Goal: Task Accomplishment & Management: Manage account settings

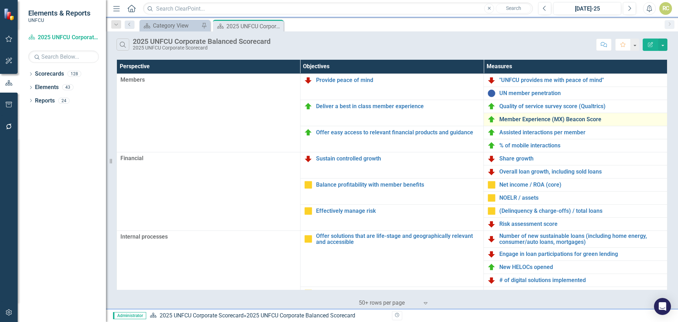
click at [522, 119] on link "Member Experience (MX) Beacon Score" at bounding box center [581, 119] width 164 height 6
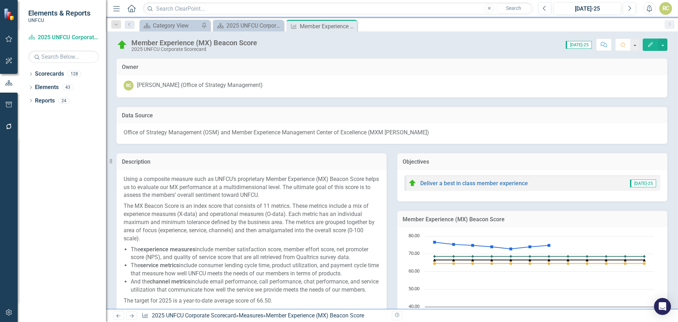
scroll to position [405, 0]
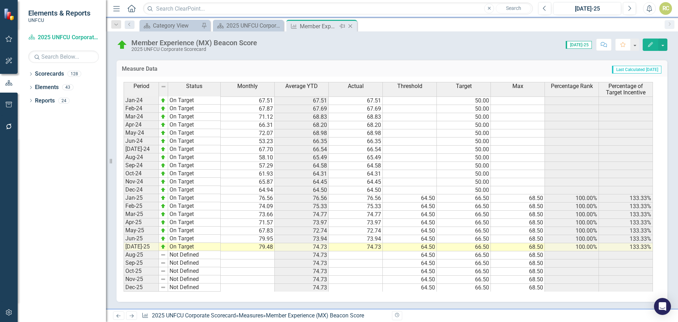
click at [351, 25] on icon at bounding box center [351, 26] width 4 height 4
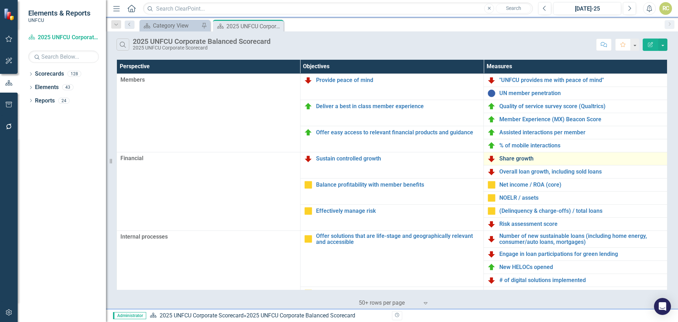
click at [509, 155] on link "Share growth" at bounding box center [581, 158] width 164 height 6
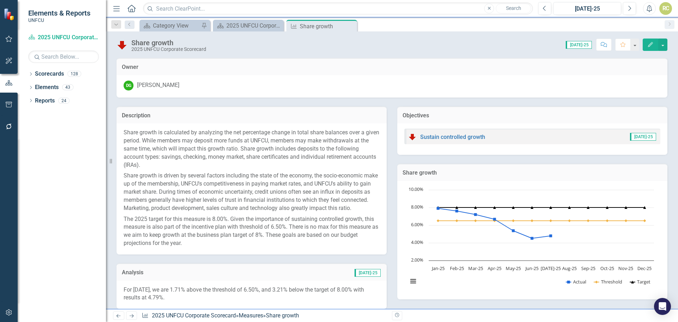
scroll to position [307, 0]
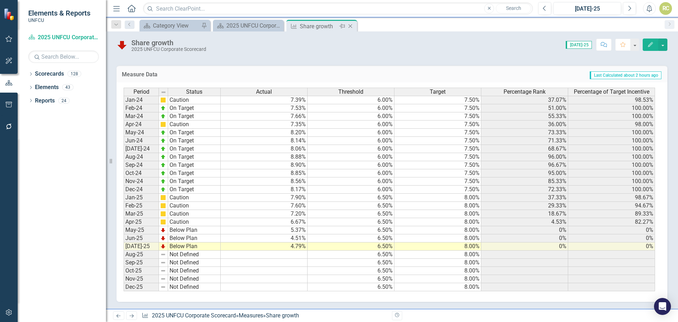
click at [354, 27] on icon "Close" at bounding box center [350, 26] width 7 height 6
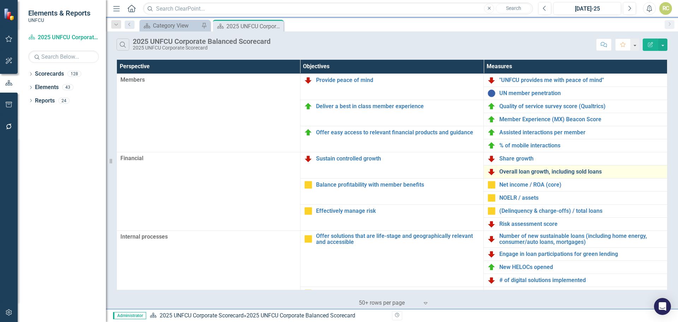
click at [514, 171] on link "Overall loan growth, including sold loans" at bounding box center [581, 171] width 164 height 6
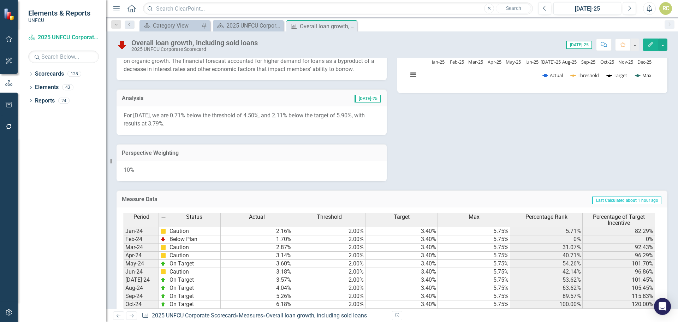
scroll to position [345, 0]
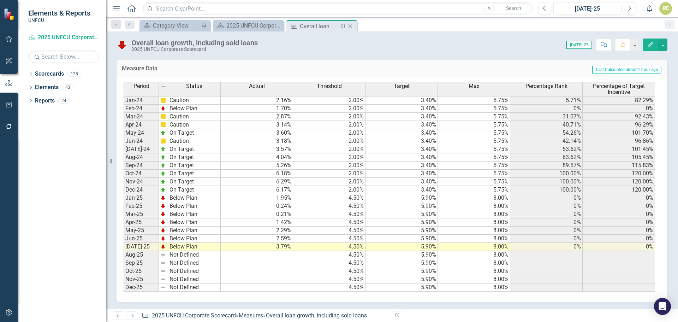
click at [353, 23] on icon "Close" at bounding box center [350, 26] width 7 height 6
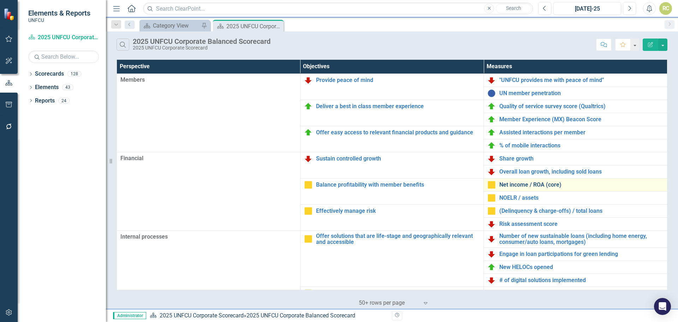
click at [508, 185] on link "Net income / ROA (core)" at bounding box center [581, 185] width 164 height 6
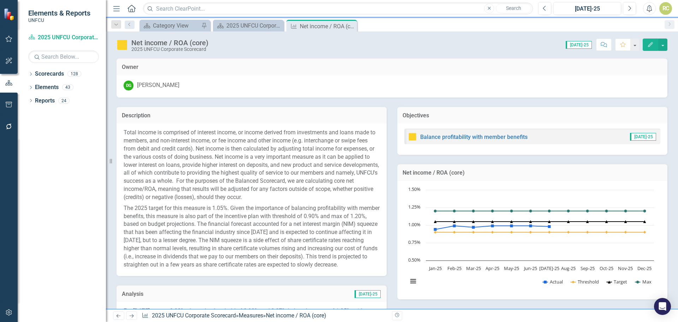
scroll to position [326, 0]
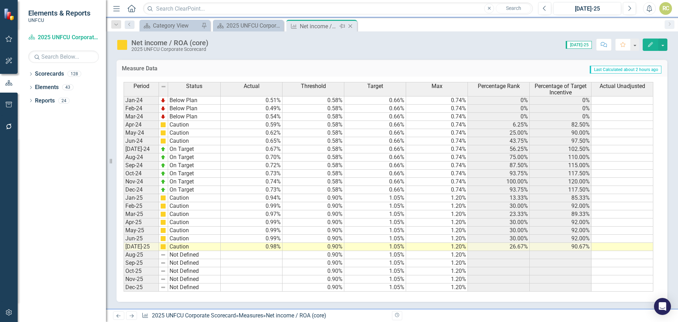
click at [352, 26] on icon "Close" at bounding box center [350, 26] width 7 height 6
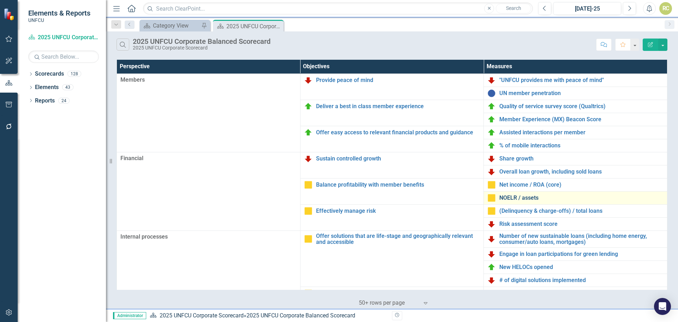
click at [523, 198] on link "NOELR / assets" at bounding box center [581, 198] width 164 height 6
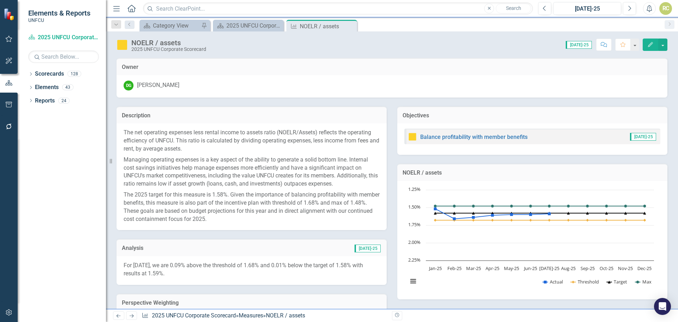
scroll to position [280, 0]
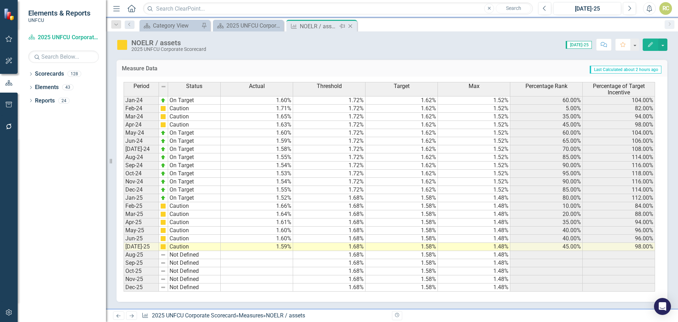
click at [351, 27] on icon "Close" at bounding box center [350, 26] width 7 height 6
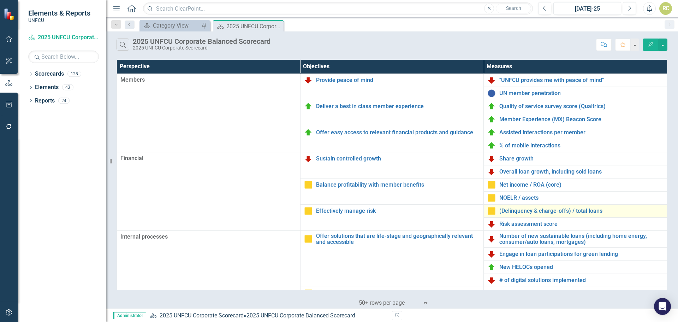
click at [512, 215] on div "(Delinquency & charge-offs) / total loans" at bounding box center [575, 211] width 176 height 8
click at [513, 212] on link "(Delinquency & charge-offs) / total loans" at bounding box center [581, 211] width 164 height 6
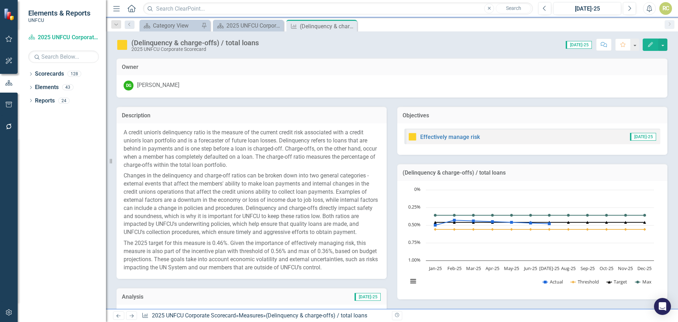
scroll to position [321, 0]
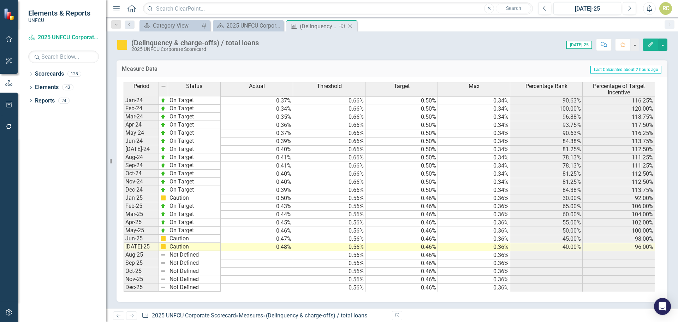
click at [353, 26] on icon "Close" at bounding box center [350, 26] width 7 height 6
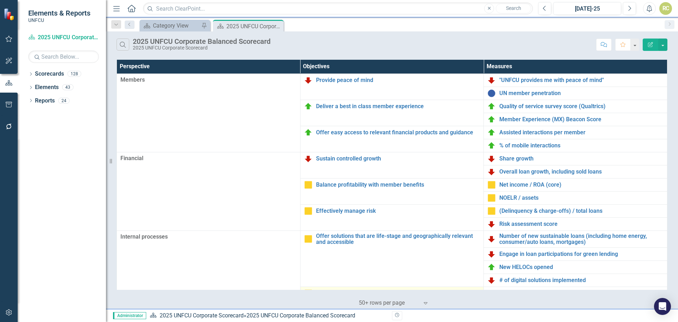
scroll to position [153, 0]
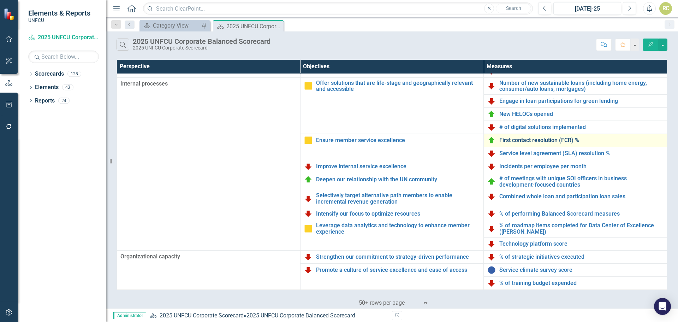
click at [523, 142] on link "First contact resolution (FCR) %" at bounding box center [581, 140] width 164 height 6
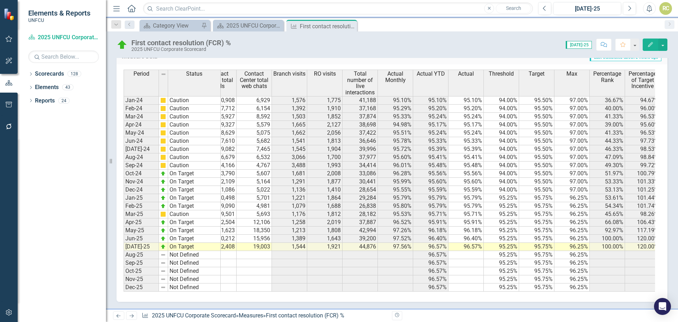
scroll to position [0, 60]
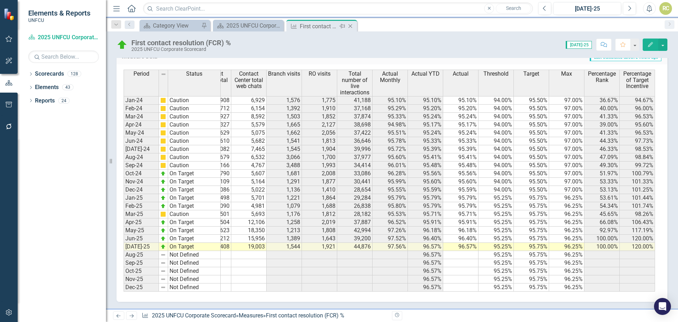
click at [349, 25] on icon "Close" at bounding box center [350, 26] width 7 height 6
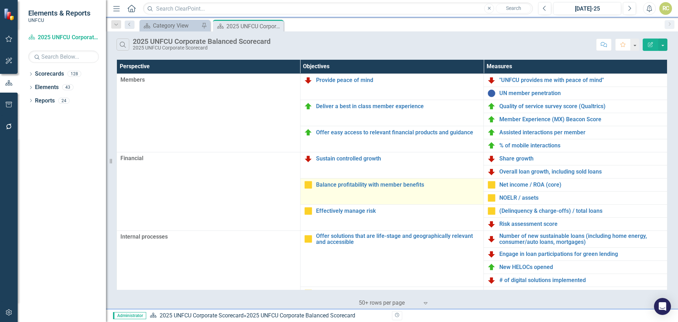
scroll to position [153, 0]
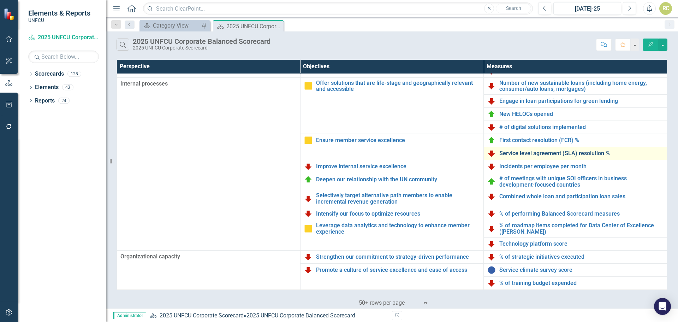
click at [520, 150] on link "Service level agreement (SLA) resolution %" at bounding box center [581, 153] width 164 height 6
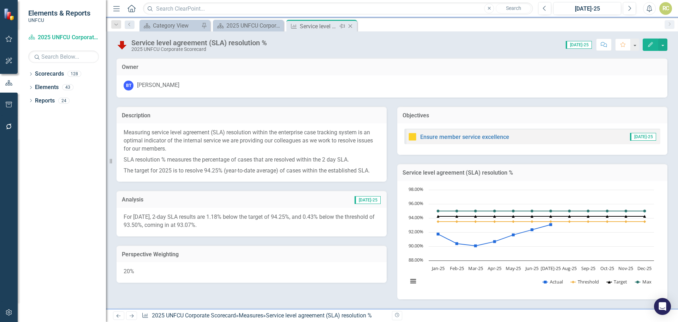
click at [354, 26] on icon "Close" at bounding box center [350, 26] width 7 height 6
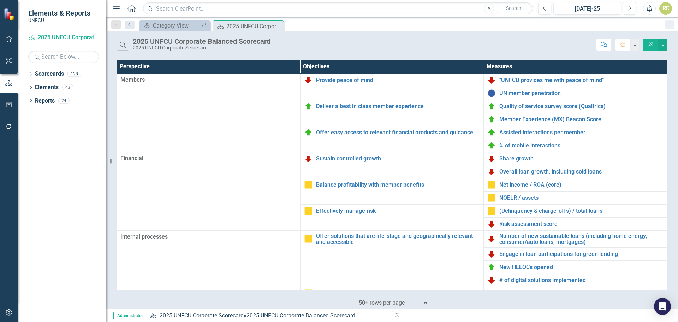
scroll to position [153, 0]
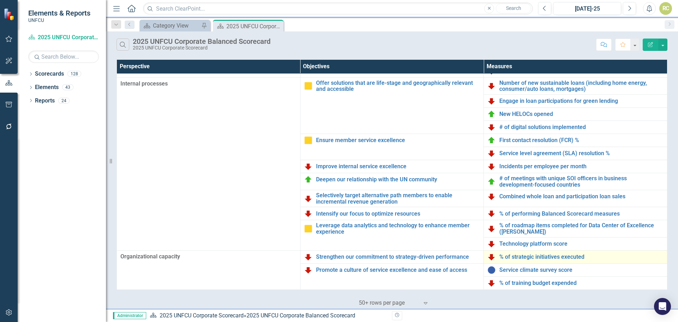
click at [523, 260] on div "% of strategic initiatives executed" at bounding box center [575, 257] width 176 height 8
click at [523, 258] on link "% of strategic initiatives executed" at bounding box center [581, 257] width 164 height 6
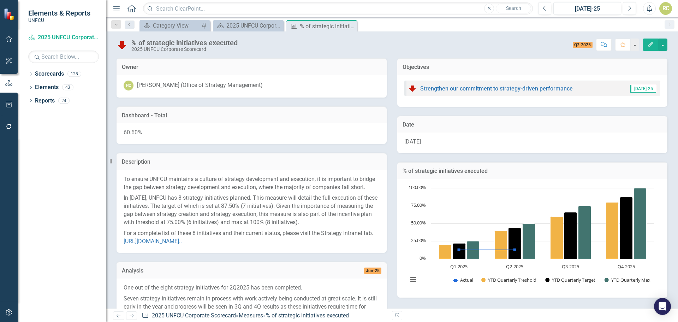
click at [135, 135] on span "60.60%" at bounding box center [133, 132] width 18 height 7
click at [133, 134] on span "60.60%" at bounding box center [133, 132] width 18 height 7
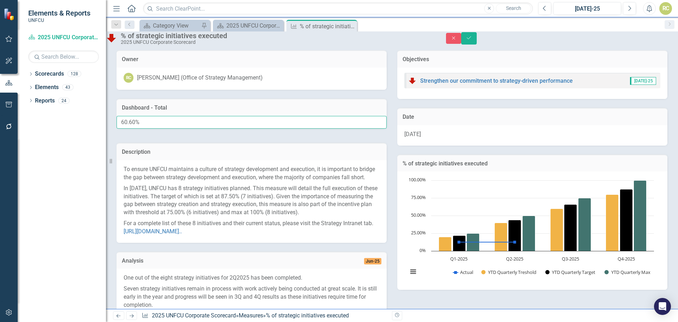
click at [142, 129] on input "60.60%" at bounding box center [252, 122] width 270 height 13
type input "60.47%"
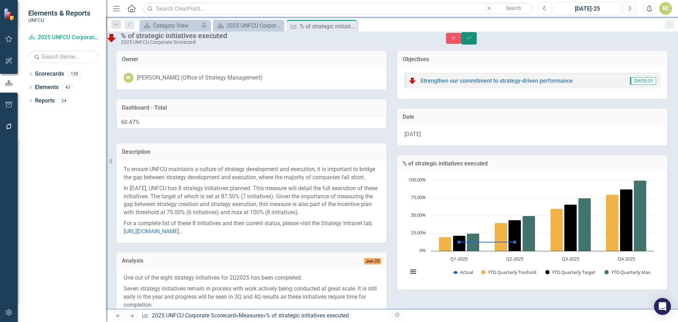
click at [472, 40] on icon "Save" at bounding box center [469, 37] width 6 height 5
